Goal: Register for event/course

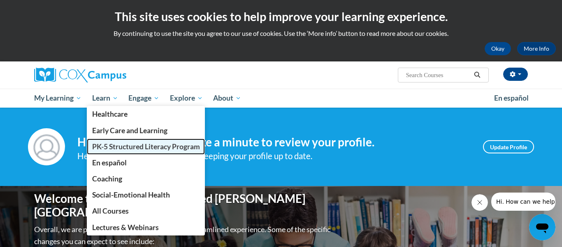
click at [102, 147] on span "PK-5 Structured Literacy Program" at bounding box center [146, 146] width 108 height 9
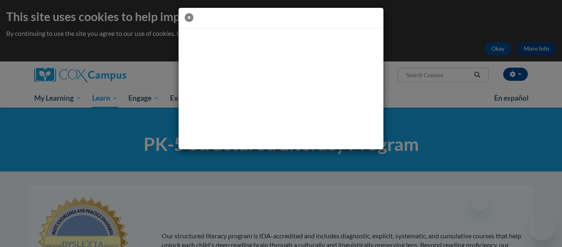
click at [191, 19] on icon "button" at bounding box center [189, 17] width 9 height 9
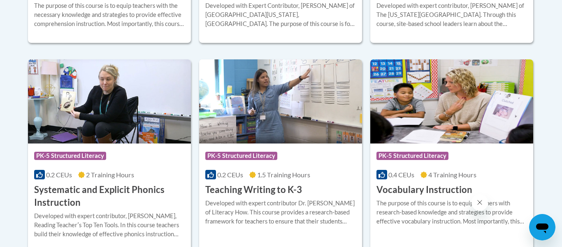
scroll to position [938, 0]
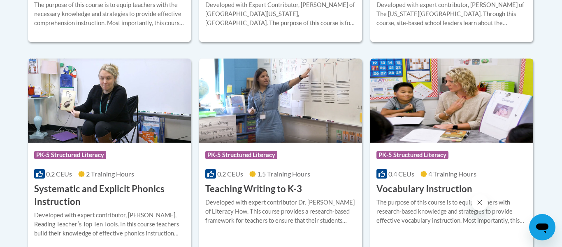
click at [459, 122] on img at bounding box center [451, 100] width 163 height 84
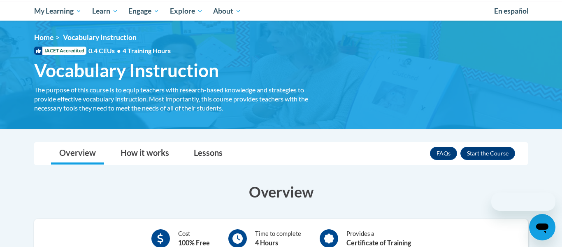
scroll to position [89, 0]
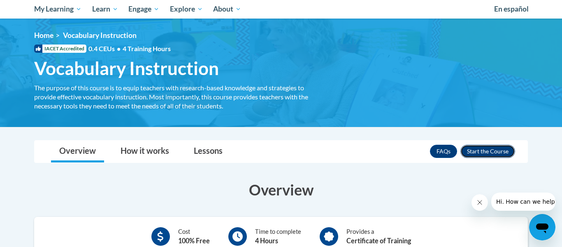
click at [495, 151] on button "Enroll" at bounding box center [488, 150] width 55 height 13
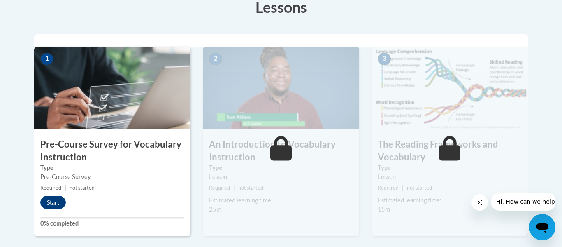
scroll to position [244, 0]
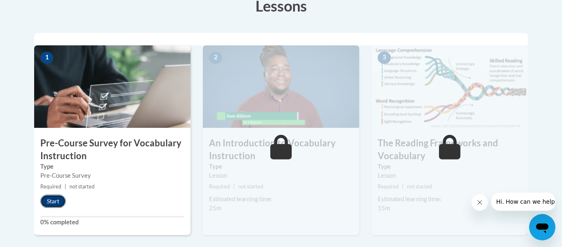
click at [54, 204] on button "Start" at bounding box center [53, 200] width 26 height 13
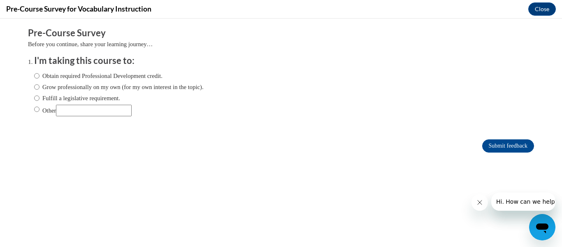
scroll to position [0, 0]
click at [88, 73] on label "Obtain required Professional Development credit." at bounding box center [98, 75] width 128 height 9
click at [40, 73] on input "Obtain required Professional Development credit." at bounding box center [36, 75] width 5 height 9
radio input "true"
click at [109, 99] on label "Fulfill a legislative requirement." at bounding box center [77, 97] width 86 height 9
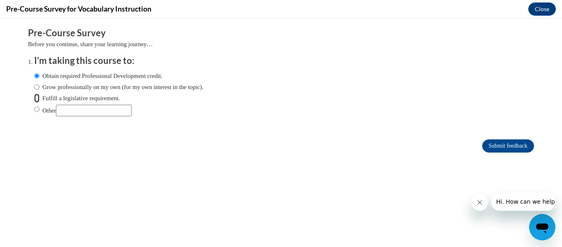
click at [40, 99] on input "Fulfill a legislative requirement." at bounding box center [36, 97] width 5 height 9
radio input "true"
click at [508, 147] on input "Submit feedback" at bounding box center [508, 145] width 52 height 13
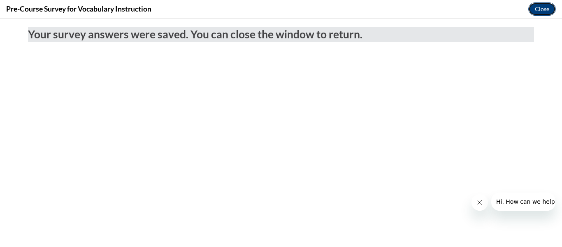
click at [544, 7] on button "Close" at bounding box center [543, 8] width 28 height 13
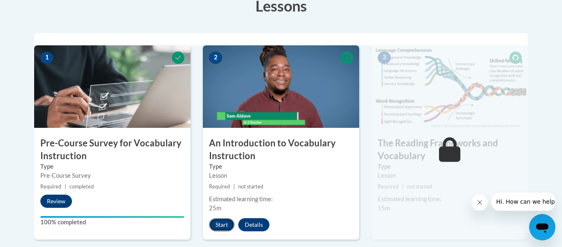
click at [217, 223] on button "Start" at bounding box center [222, 224] width 26 height 13
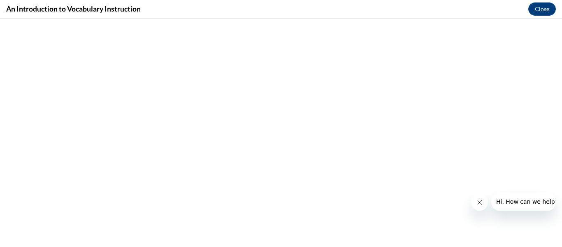
click at [482, 204] on icon "Close message from company" at bounding box center [480, 202] width 7 height 7
